Goal: Task Accomplishment & Management: Complete application form

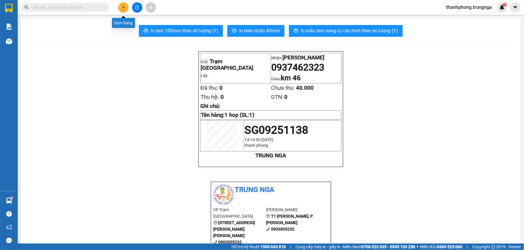
click at [124, 8] on icon "plus" at bounding box center [123, 7] width 4 height 4
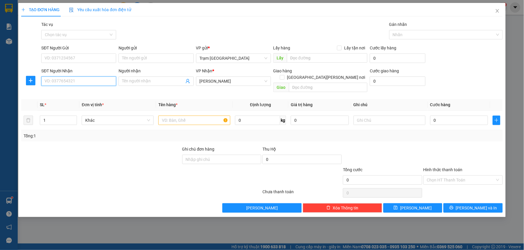
click at [79, 83] on input "SĐT Người Nhận" at bounding box center [78, 81] width 75 height 9
type input "0971463944"
click at [75, 52] on div "SĐT Người Gửi" at bounding box center [78, 49] width 75 height 9
click at [79, 59] on input "SĐT Người Gửi" at bounding box center [78, 58] width 75 height 9
type input "0921929302"
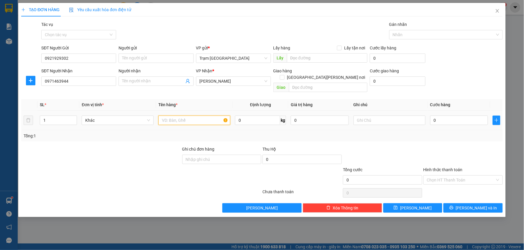
click at [167, 116] on input "text" at bounding box center [194, 120] width 72 height 9
type input "võ xe"
click at [452, 116] on input "0" at bounding box center [459, 120] width 58 height 9
type input "005"
type input "5"
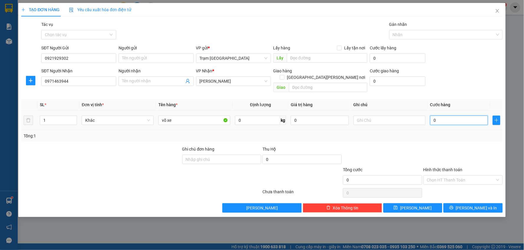
type input "5"
type input "0.050"
type input "50"
click at [454, 146] on div at bounding box center [463, 156] width 80 height 21
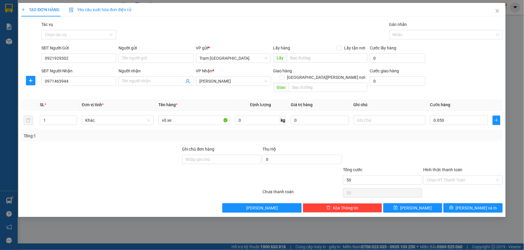
type input "50.000"
drag, startPoint x: 464, startPoint y: 172, endPoint x: 473, endPoint y: 178, distance: 11.1
click at [464, 176] on input "Hình thức thanh toán" at bounding box center [461, 180] width 68 height 9
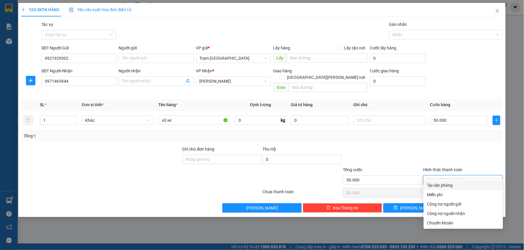
drag, startPoint x: 466, startPoint y: 182, endPoint x: 469, endPoint y: 184, distance: 4.1
click at [465, 183] on div "Tại văn phòng" at bounding box center [463, 185] width 72 height 6
type input "0"
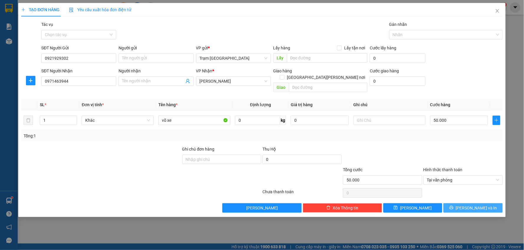
click at [479, 205] on span "[PERSON_NAME] và In" at bounding box center [476, 208] width 41 height 6
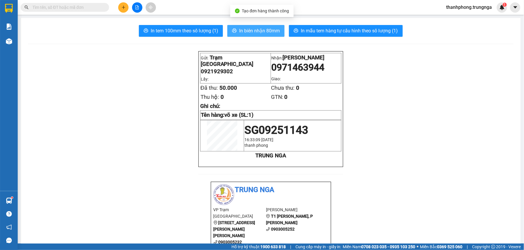
click at [264, 33] on span "In biên nhận 80mm" at bounding box center [259, 30] width 41 height 7
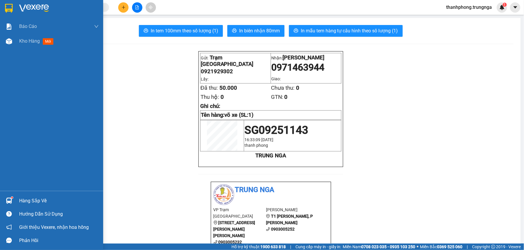
click at [40, 201] on div "Hàng sắp về" at bounding box center [59, 201] width 80 height 9
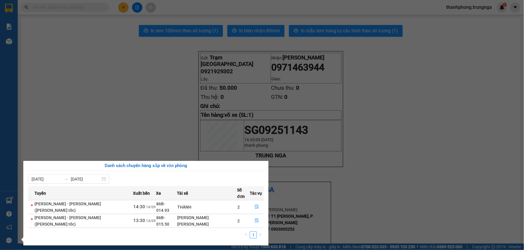
click at [184, 93] on section "Kết quả [PERSON_NAME] ( 6 ) Bộ lọc Mã ĐH Trạng thái Món hàng Thu hộ Tổng [PERSO…" at bounding box center [262, 125] width 524 height 250
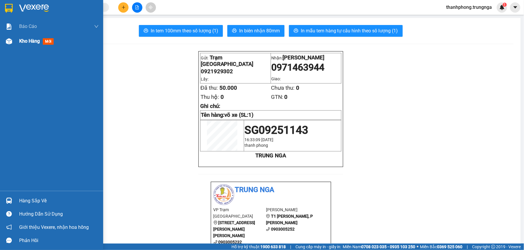
click at [11, 42] on img at bounding box center [9, 41] width 6 height 6
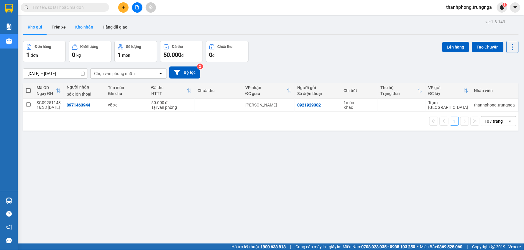
click at [89, 24] on button "Kho nhận" at bounding box center [83, 27] width 27 height 14
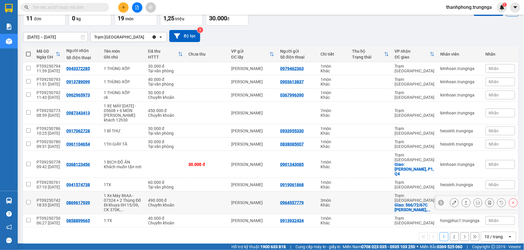
scroll to position [40, 0]
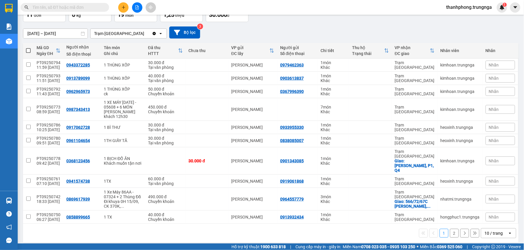
click at [450, 229] on button "2" at bounding box center [454, 233] width 9 height 9
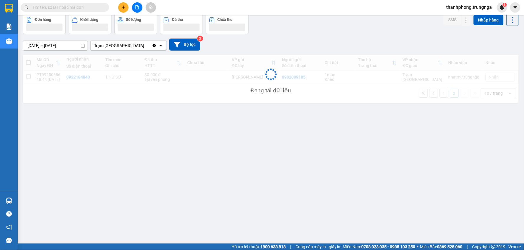
scroll to position [27, 0]
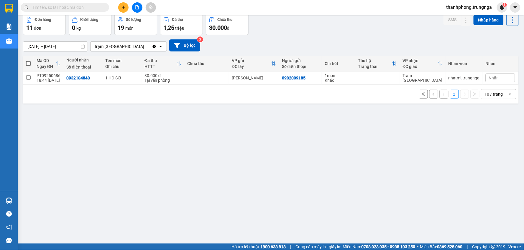
click at [433, 93] on div "1 2 10 / trang open" at bounding box center [270, 94] width 491 height 10
click at [439, 95] on button "1" at bounding box center [443, 94] width 9 height 9
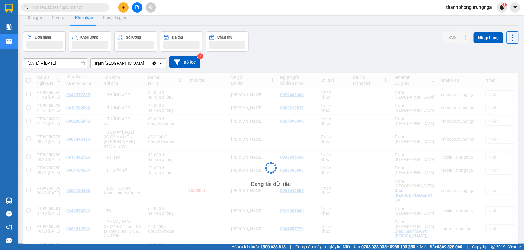
scroll to position [0, 0]
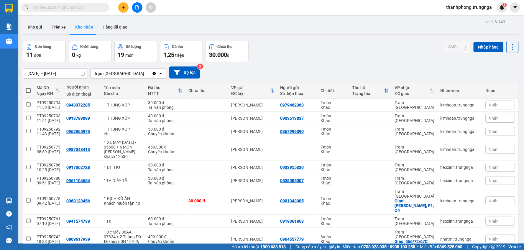
click at [52, 10] on input "text" at bounding box center [67, 7] width 70 height 6
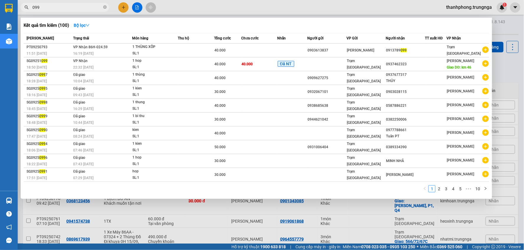
type input "099"
click at [523, 47] on div at bounding box center [262, 125] width 524 height 250
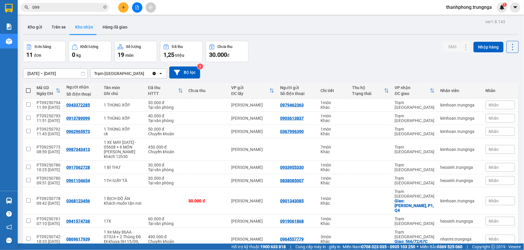
click at [103, 7] on span "099" at bounding box center [65, 7] width 88 height 9
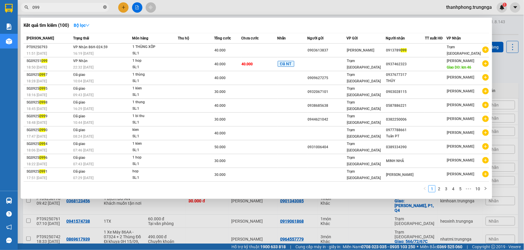
click at [104, 7] on icon "close-circle" at bounding box center [105, 7] width 4 height 4
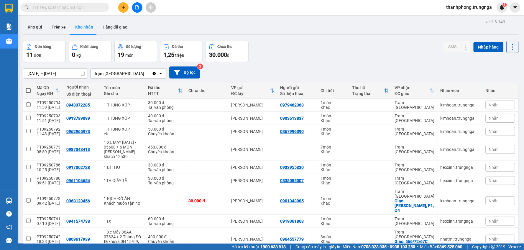
click at [91, 6] on input "text" at bounding box center [67, 7] width 70 height 6
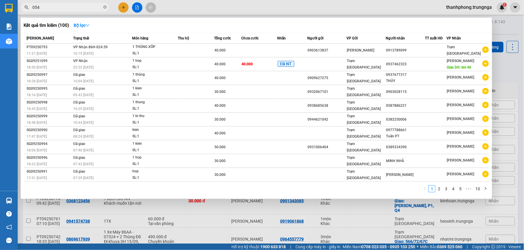
type input "0543"
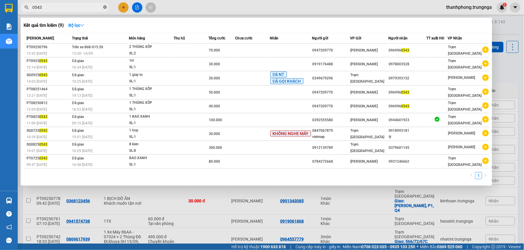
click at [105, 8] on icon "close-circle" at bounding box center [105, 7] width 4 height 4
